Goal: Check status

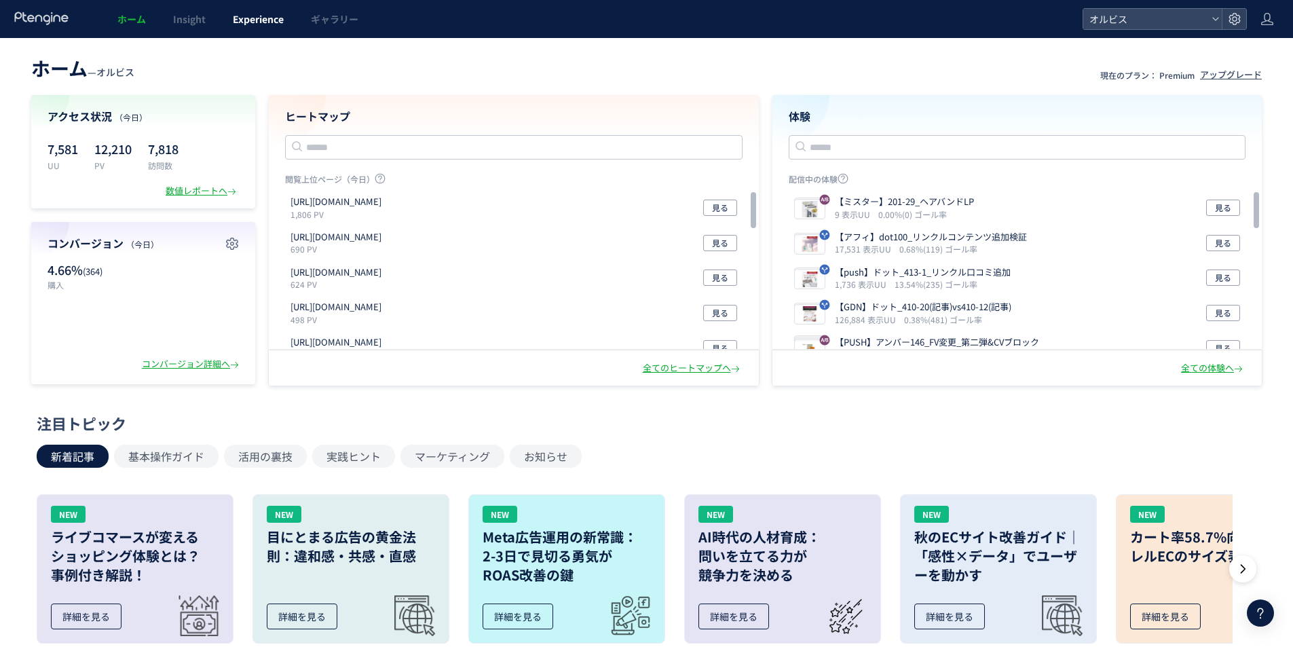
click at [273, 23] on span "Experience" at bounding box center [258, 19] width 51 height 14
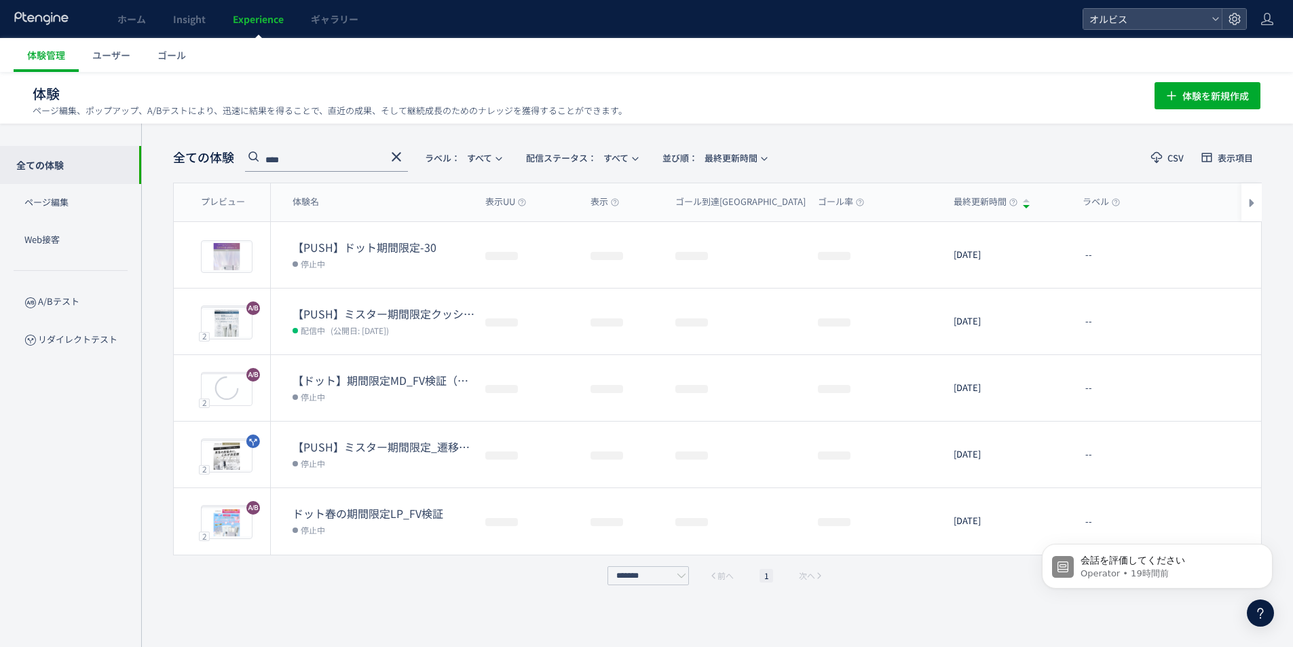
click at [362, 158] on input "****" at bounding box center [326, 161] width 163 height 22
click at [360, 158] on input "****" at bounding box center [326, 161] width 163 height 22
type input "*"
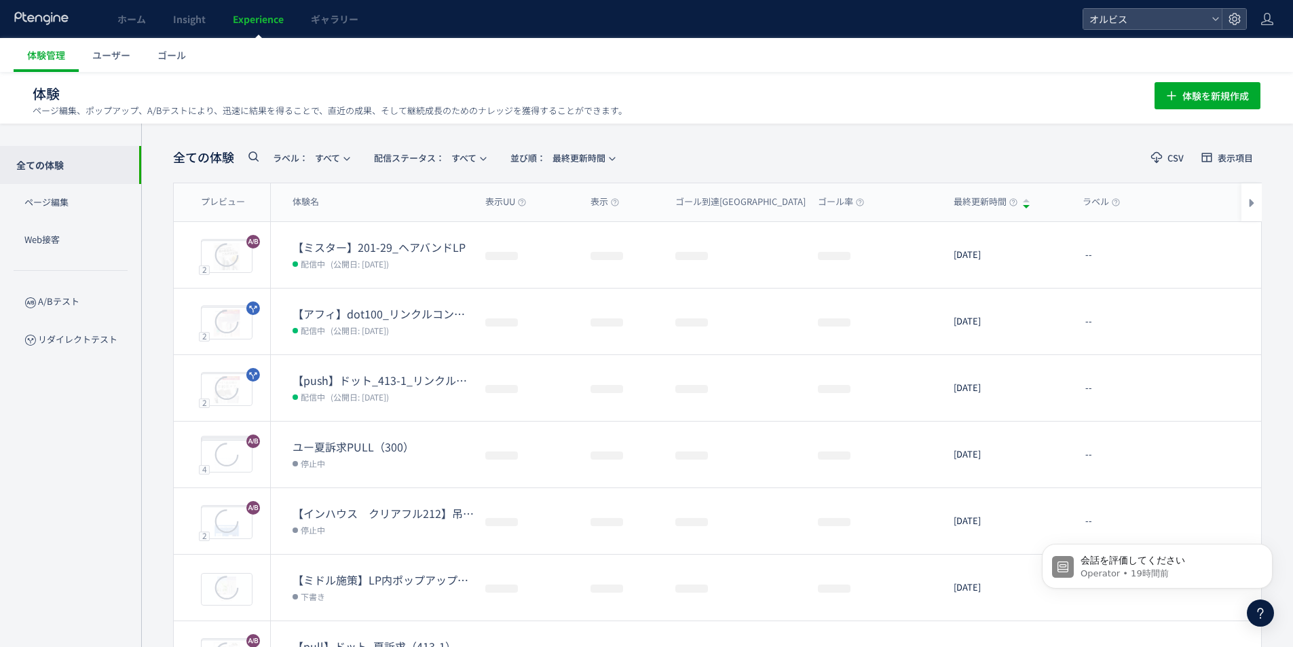
type input "***"
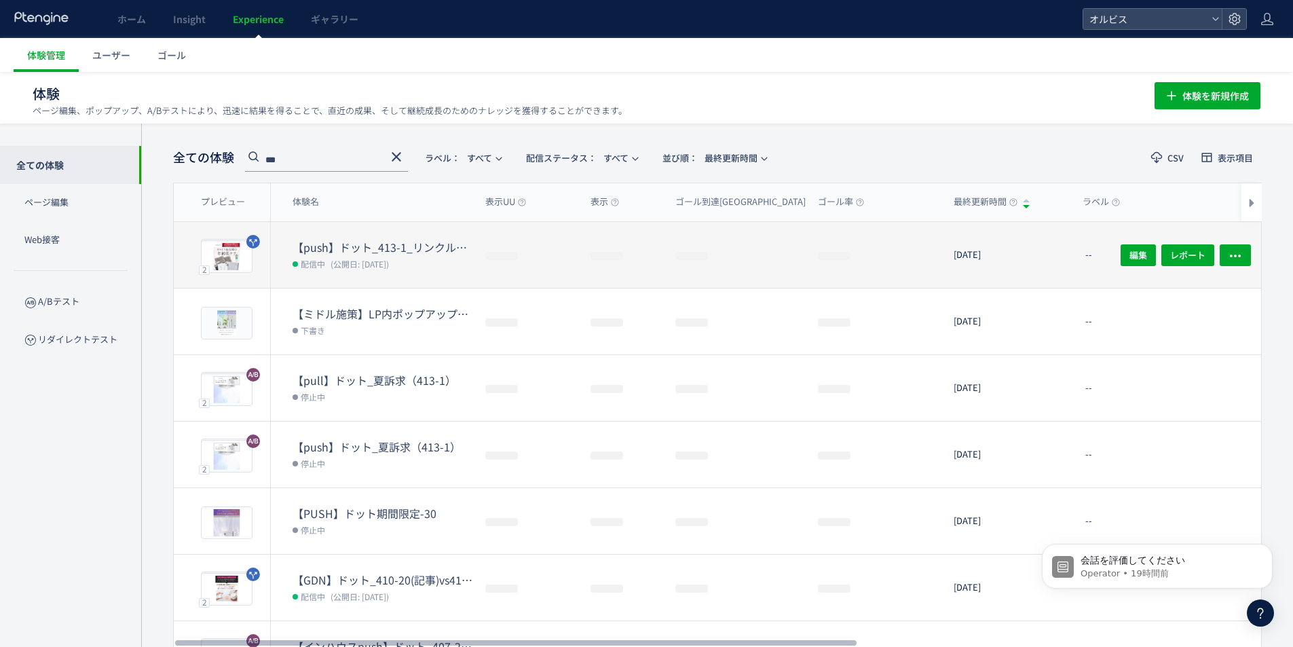
click at [398, 272] on dl "【push】ドット_413-1_リンクル口コミ追加 配信中 (公開日: [DATE])" at bounding box center [384, 264] width 182 height 48
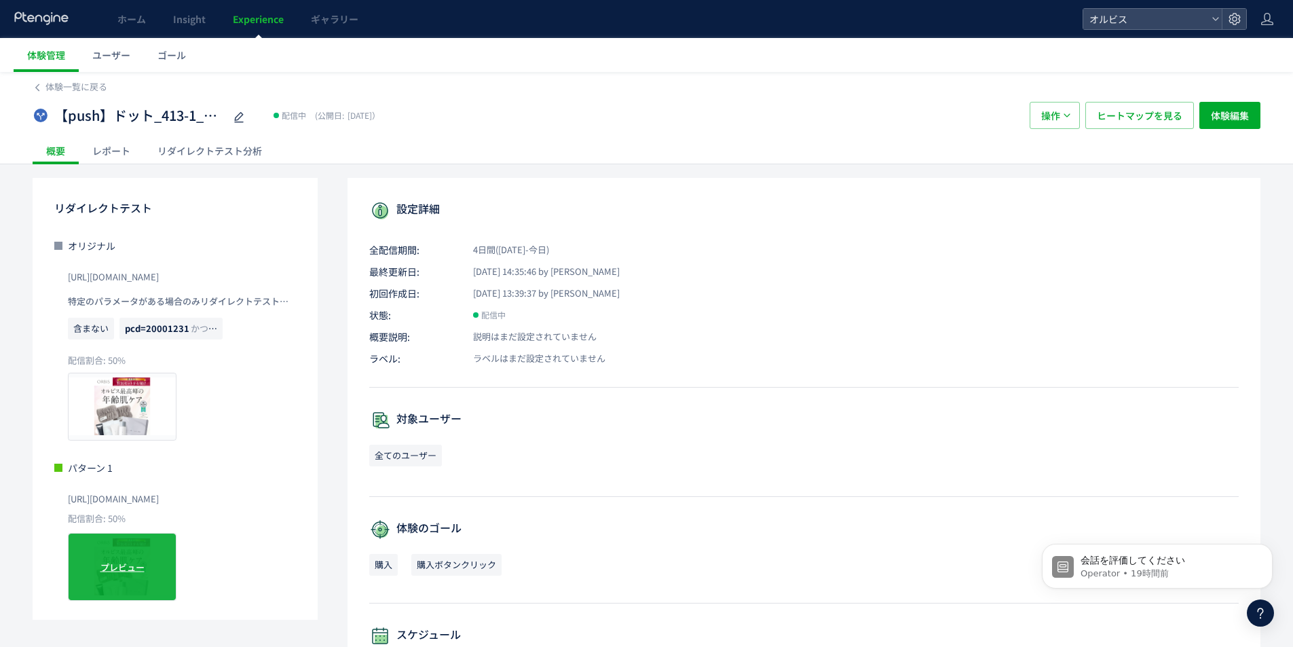
click at [141, 545] on div "プレビュー" at bounding box center [122, 567] width 109 height 68
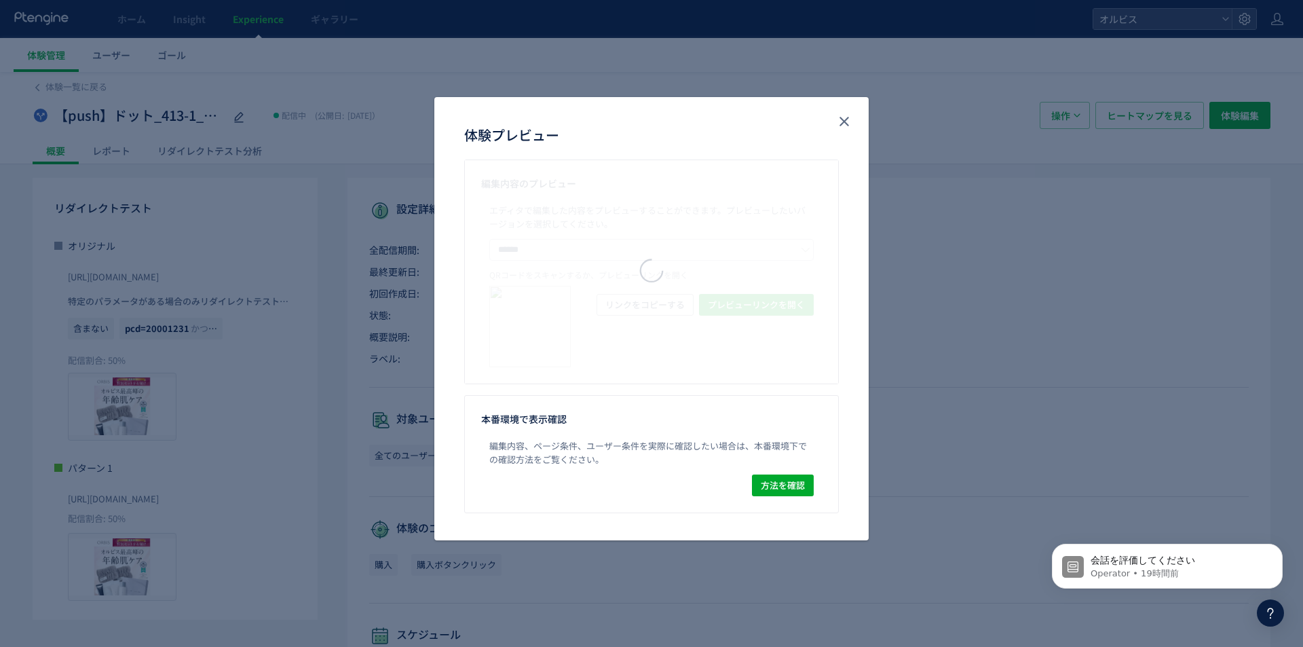
click at [673, 267] on div "体験プレビュー" at bounding box center [651, 271] width 373 height 43
click at [689, 259] on div "体験プレビュー" at bounding box center [651, 271] width 373 height 43
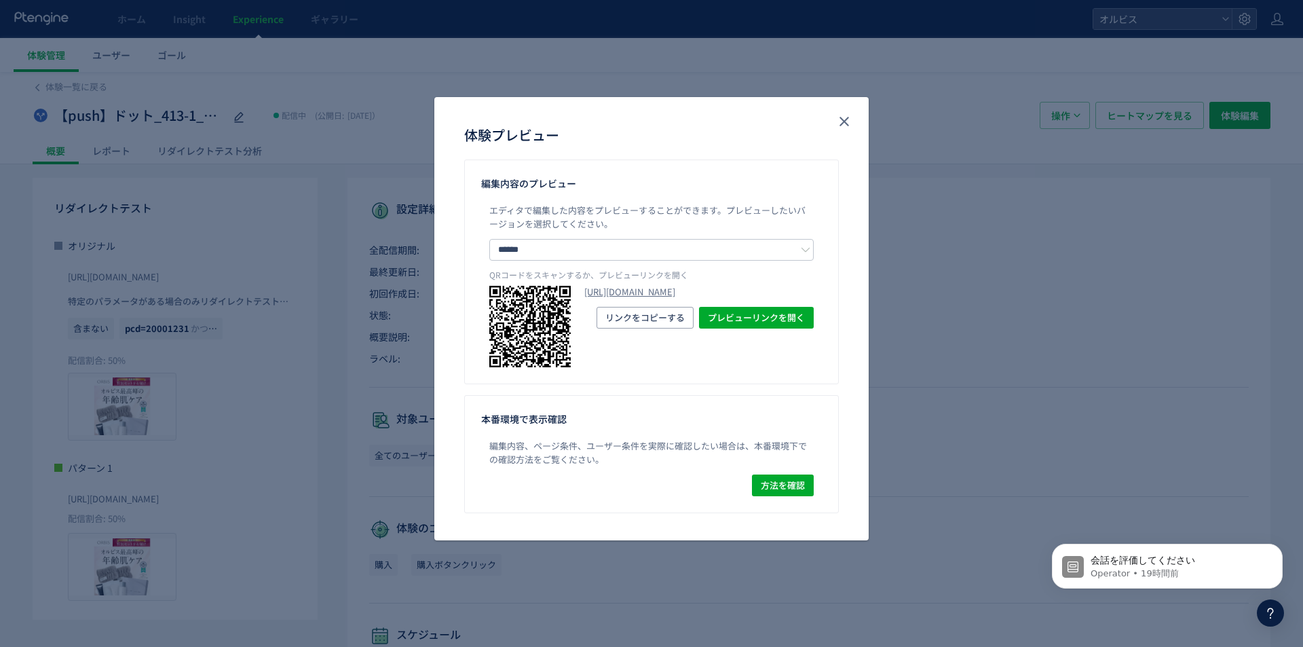
click at [709, 267] on div "体験プレビュー" at bounding box center [651, 271] width 373 height 43
click at [726, 299] on link "[URL][DOMAIN_NAME]" at bounding box center [698, 292] width 229 height 13
click at [844, 129] on icon "close" at bounding box center [844, 121] width 16 height 16
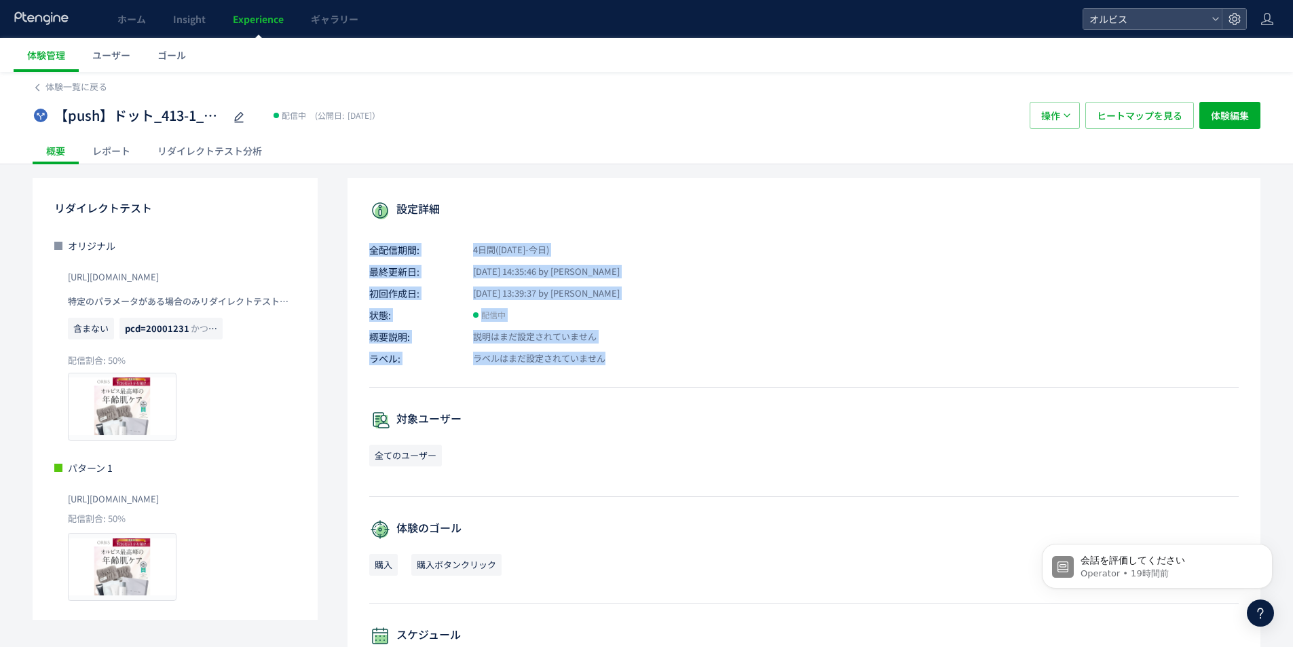
drag, startPoint x: 682, startPoint y: 371, endPoint x: 362, endPoint y: 212, distance: 357.0
click at [367, 214] on div "設定詳細 全配信期間: 4日間([DATE]-今日) 最終更新日: [DATE] 14:35:46 by オルビス 初回作成日: [DATE] 13:39:3…" at bounding box center [804, 539] width 913 height 722
click at [356, 263] on div "設定詳細 全配信期間: 4日間([DATE]-今日) 最終更新日: [DATE] 14:35:46 by オルビス 初回作成日: [DATE] 13:39:3…" at bounding box center [804, 539] width 913 height 722
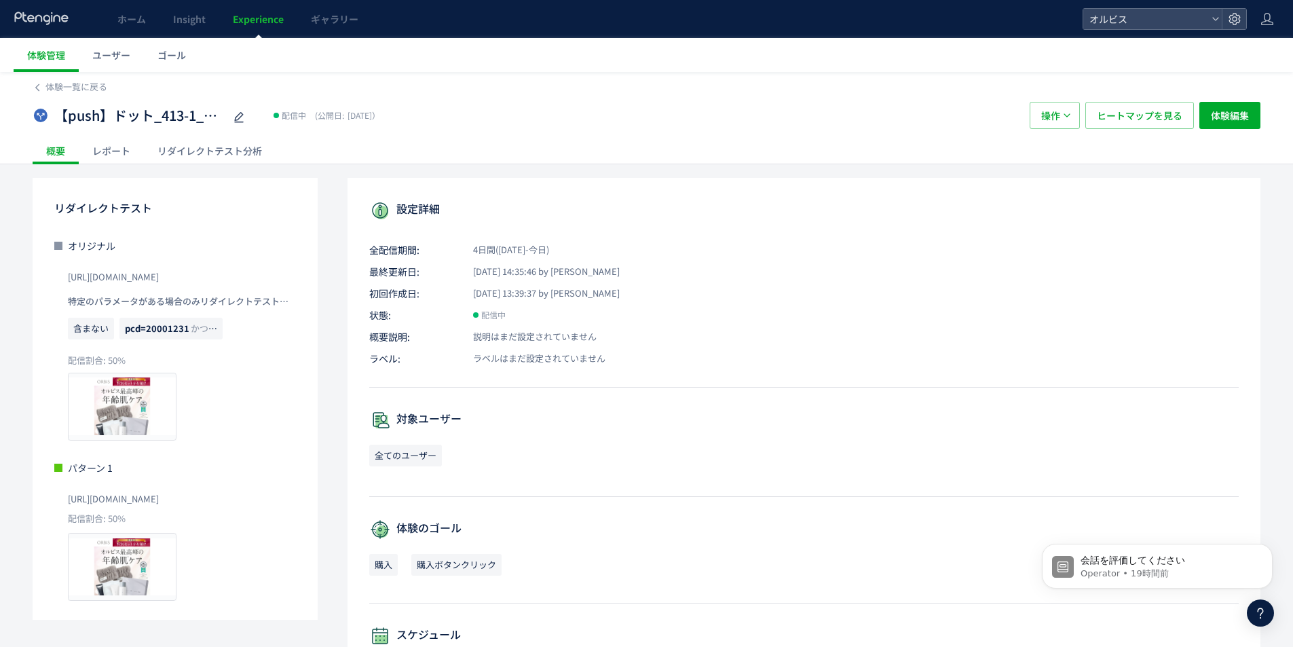
click at [356, 257] on div "設定詳細 全配信期間: 4日間([DATE]-今日) 最終更新日: [DATE] 14:35:46 by オルビス 初回作成日: [DATE] 13:39:3…" at bounding box center [804, 539] width 913 height 722
